Goal: Information Seeking & Learning: Understand process/instructions

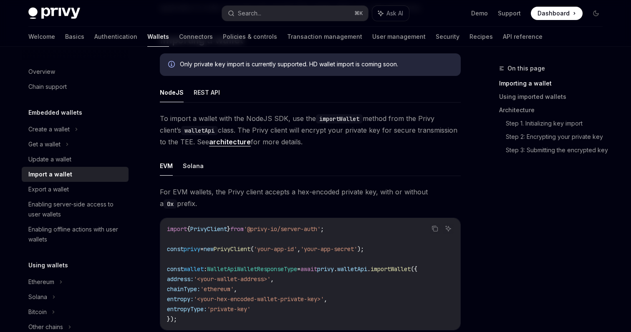
scroll to position [154, 0]
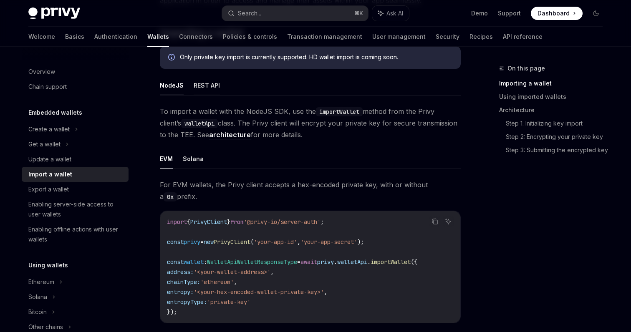
click at [205, 85] on button "REST API" at bounding box center [207, 85] width 26 height 20
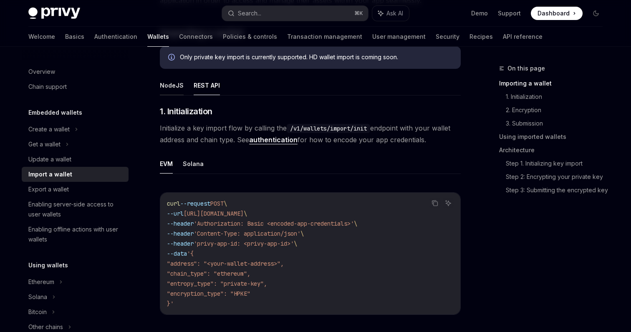
click at [165, 85] on button "NodeJS" at bounding box center [172, 85] width 24 height 20
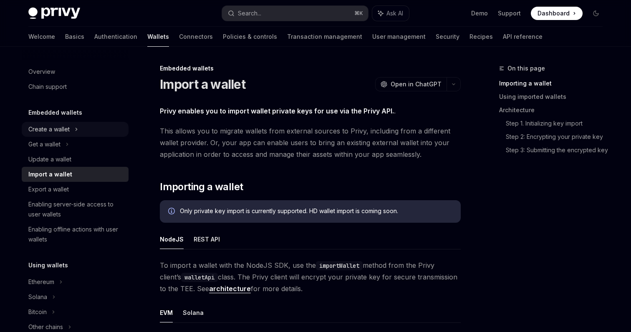
click at [74, 128] on div "Create a wallet" at bounding box center [75, 129] width 107 height 15
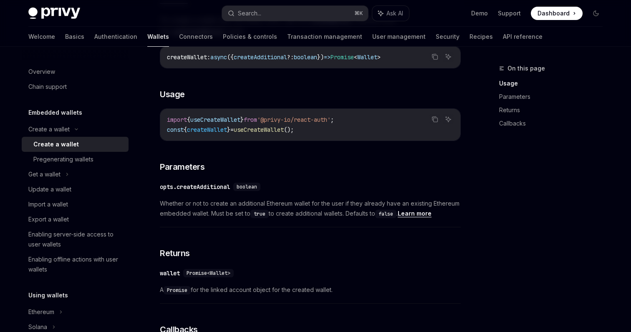
scroll to position [314, 0]
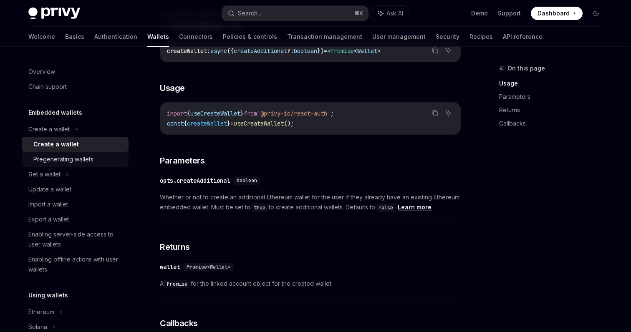
click at [76, 158] on div "Pregenerating wallets" at bounding box center [63, 159] width 60 height 10
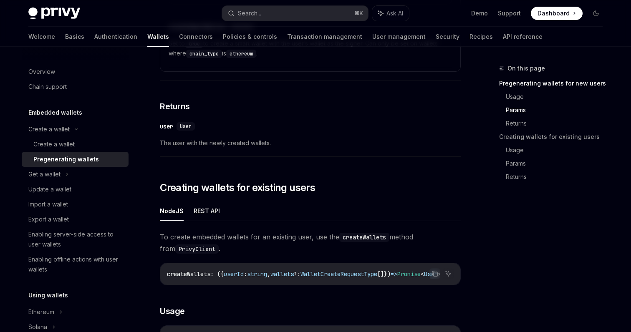
scroll to position [830, 0]
click at [62, 203] on div "Import a wallet" at bounding box center [48, 204] width 40 height 10
type textarea "*"
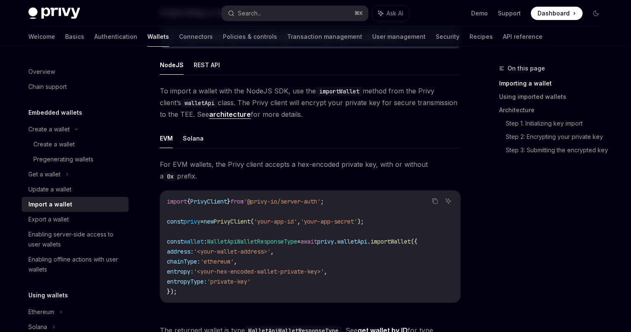
scroll to position [184, 0]
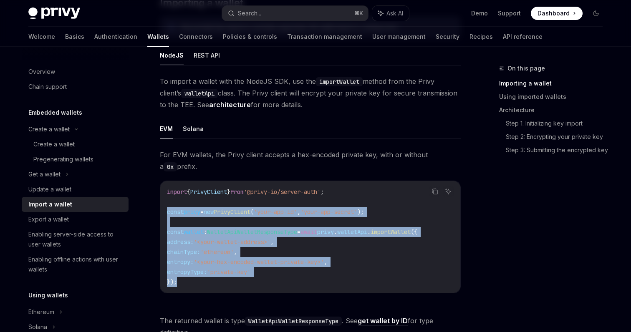
drag, startPoint x: 182, startPoint y: 283, endPoint x: 163, endPoint y: 209, distance: 76.1
click at [163, 209] on div "import { PrivyClient } from '@privy-io/server-auth' ; const privy = new PrivyCl…" at bounding box center [310, 237] width 300 height 112
copy code "const privy = new PrivyClient ( 'your-app-id' , 'your-app-secret' ); const wall…"
